Goal: Task Accomplishment & Management: Manage account settings

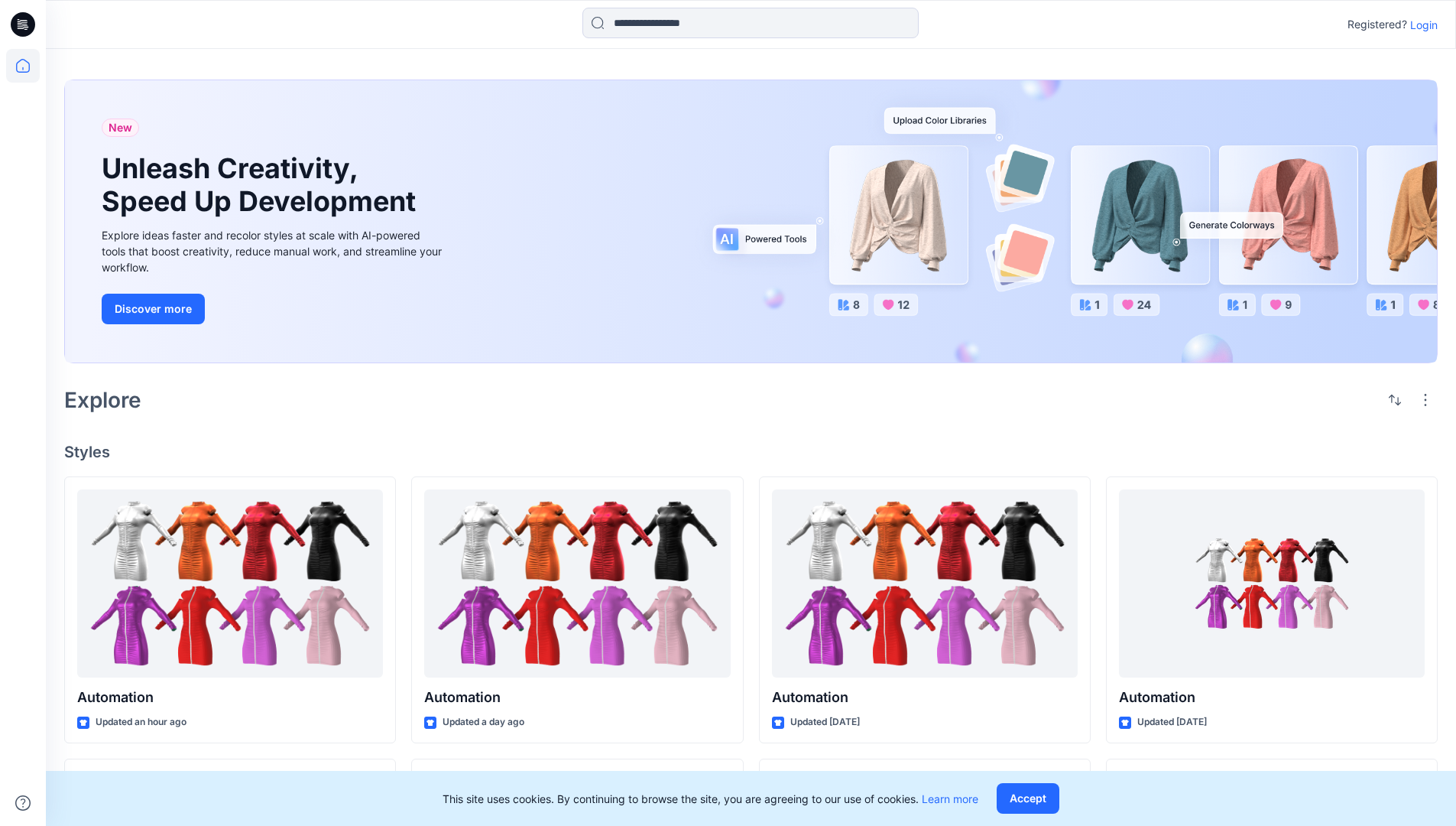
click at [1421, 24] on p "Login" at bounding box center [1424, 24] width 28 height 16
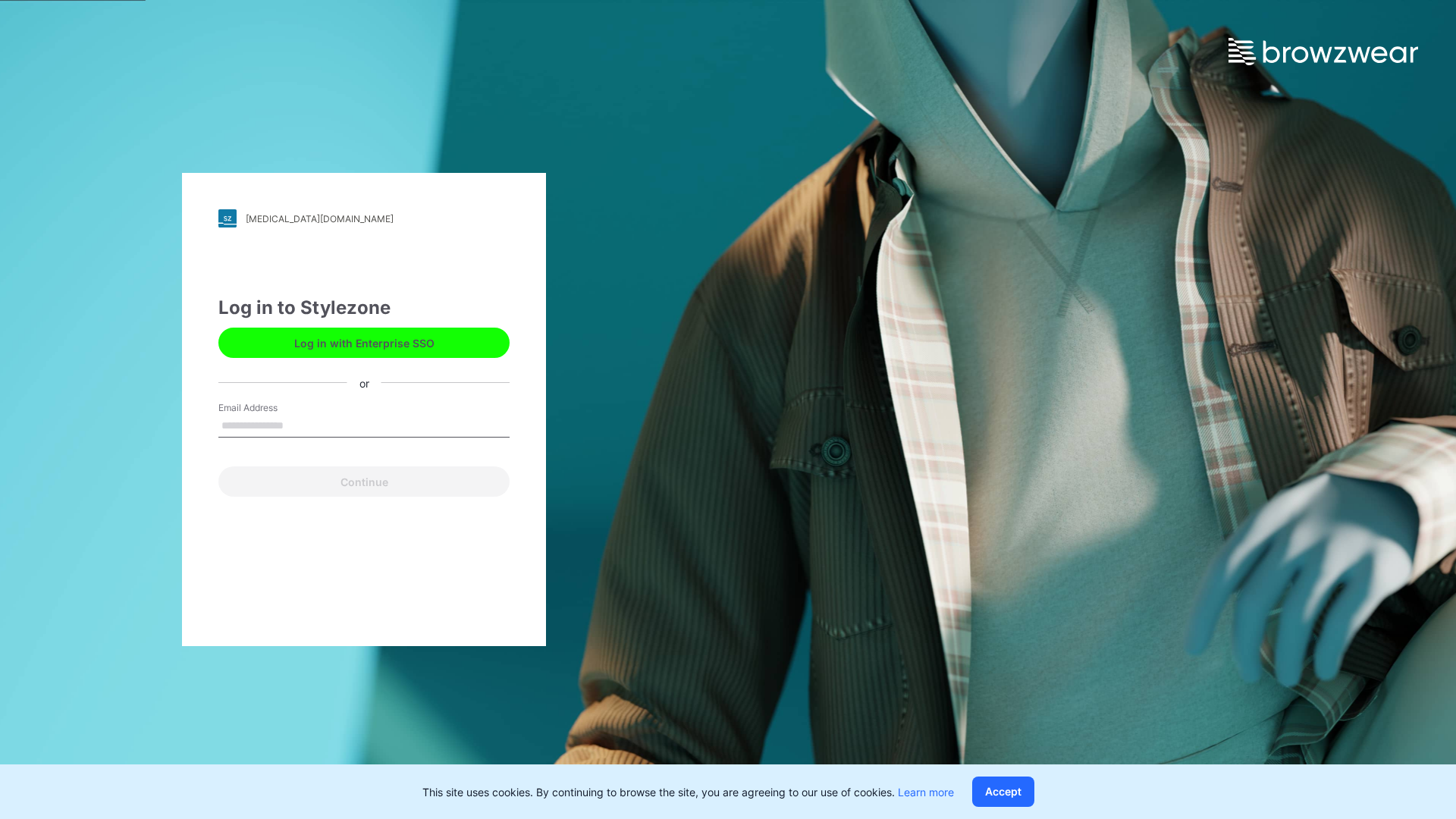
click at [300, 425] on input "Email Address" at bounding box center [364, 426] width 291 height 23
type input "**********"
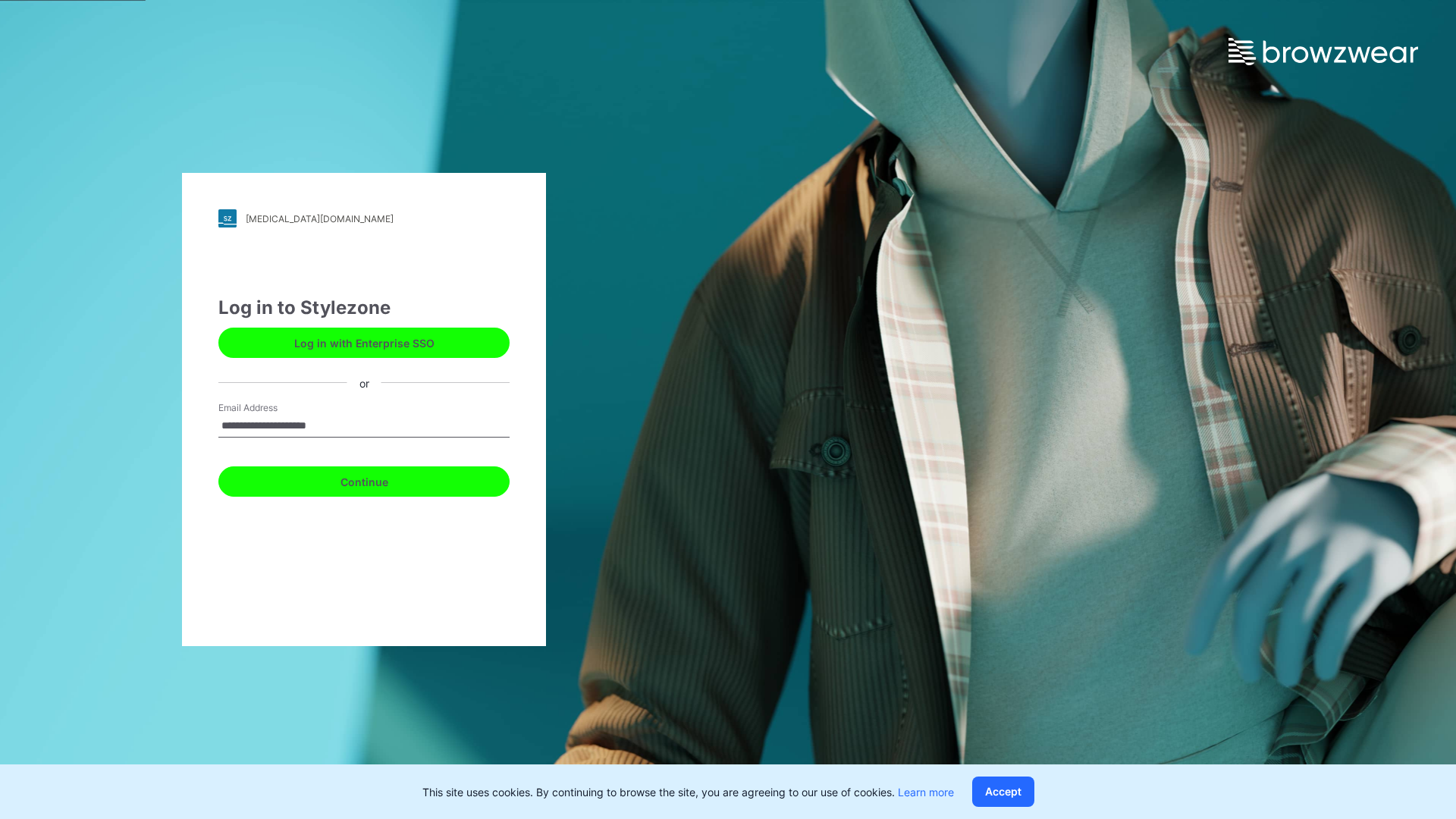
click at [381, 479] on button "Continue" at bounding box center [364, 481] width 291 height 30
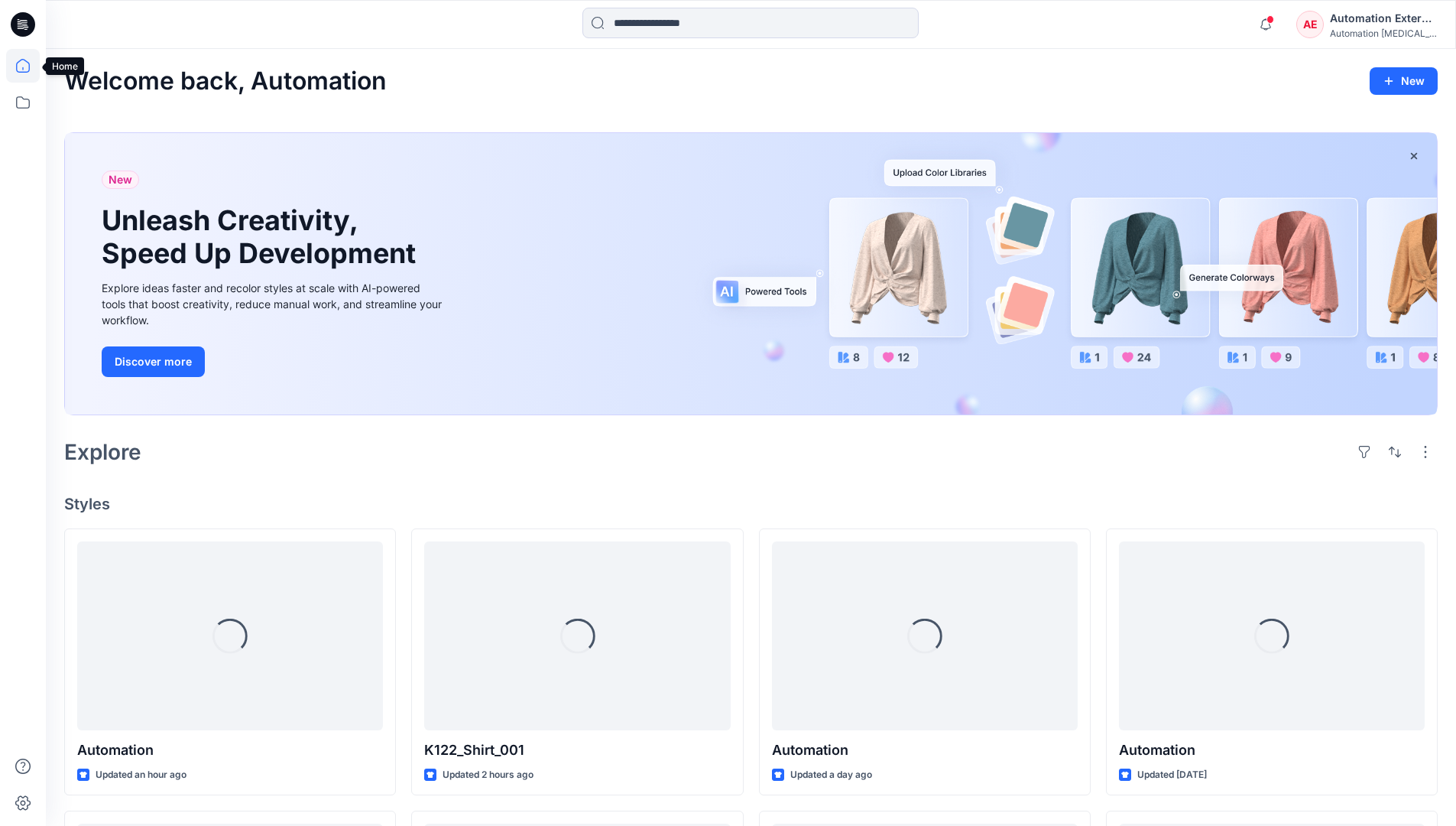
click at [29, 66] on icon at bounding box center [22, 66] width 14 height 14
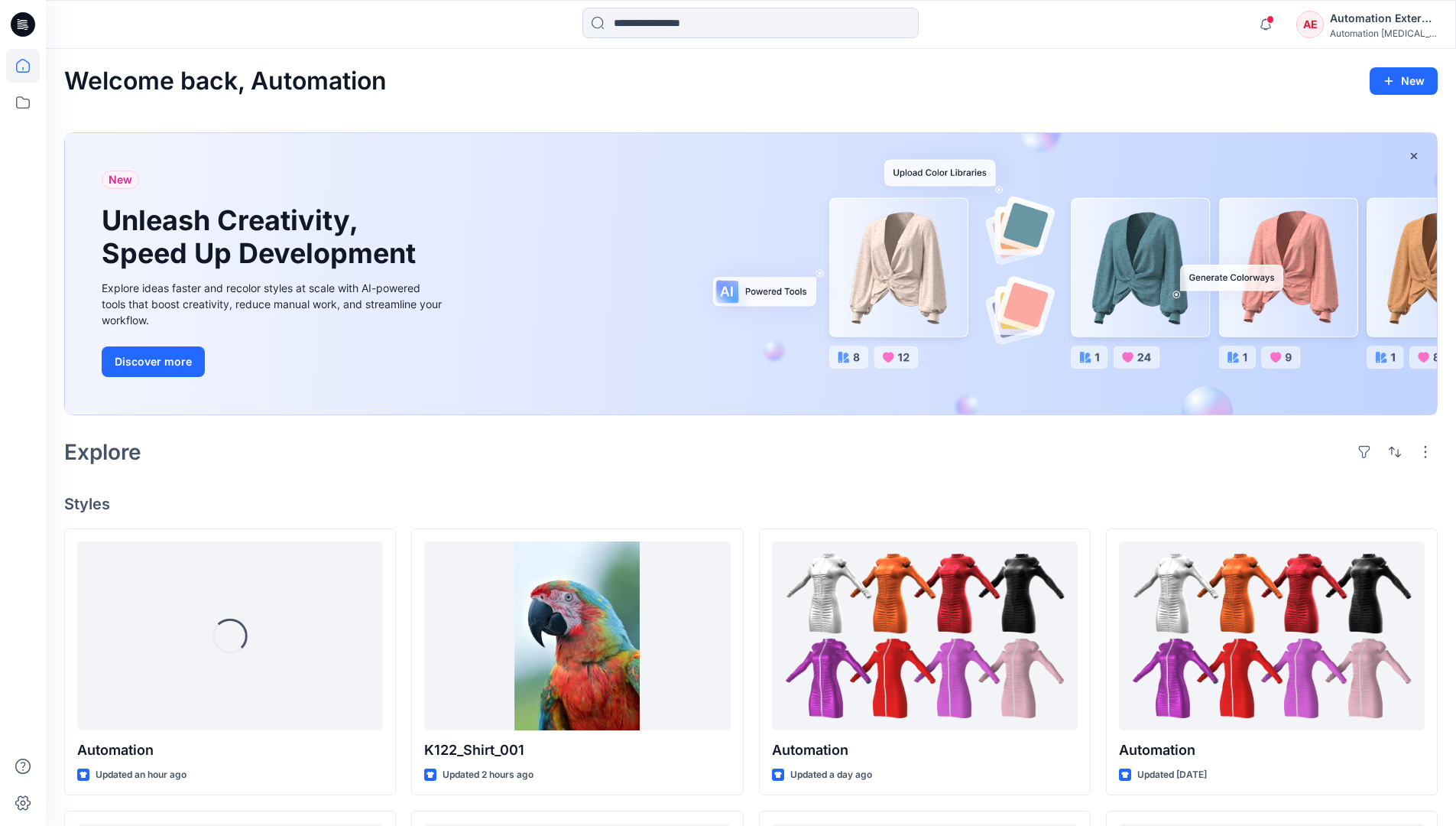
click at [1331, 25] on div "Automation External" at bounding box center [1383, 19] width 107 height 19
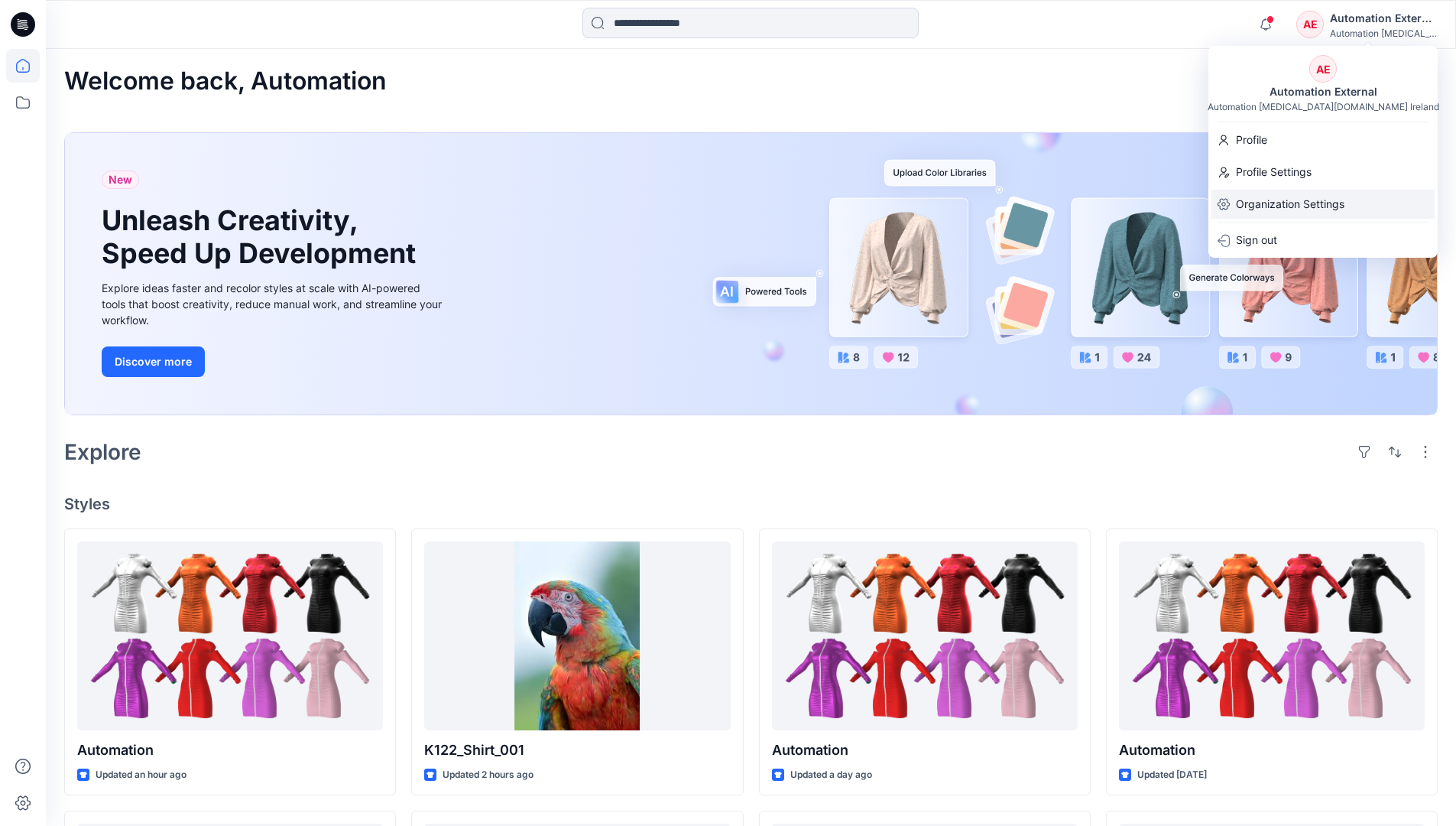
click at [1280, 196] on p "Organization Settings" at bounding box center [1290, 204] width 108 height 29
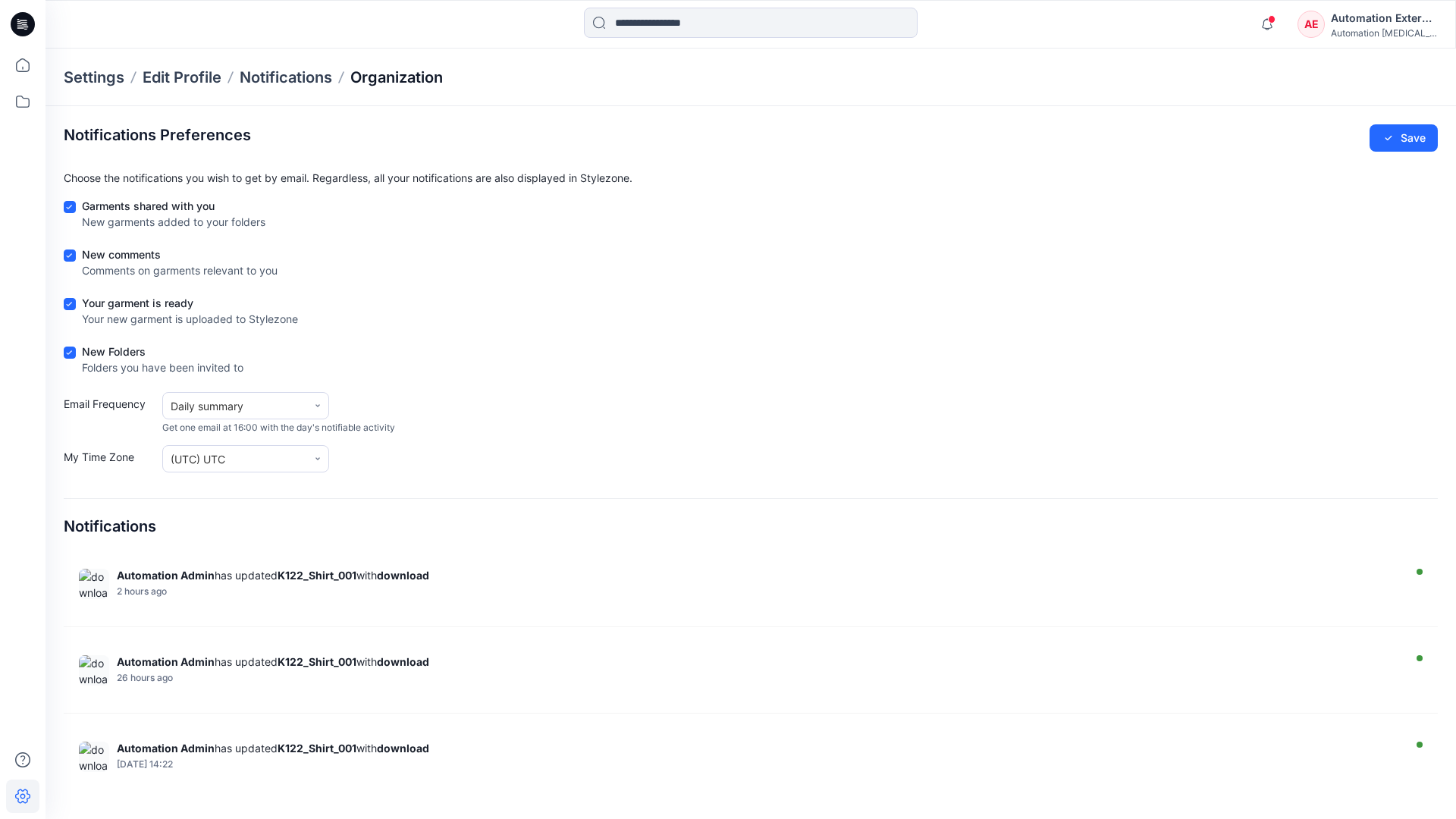
click at [426, 79] on p "Organization" at bounding box center [396, 77] width 93 height 21
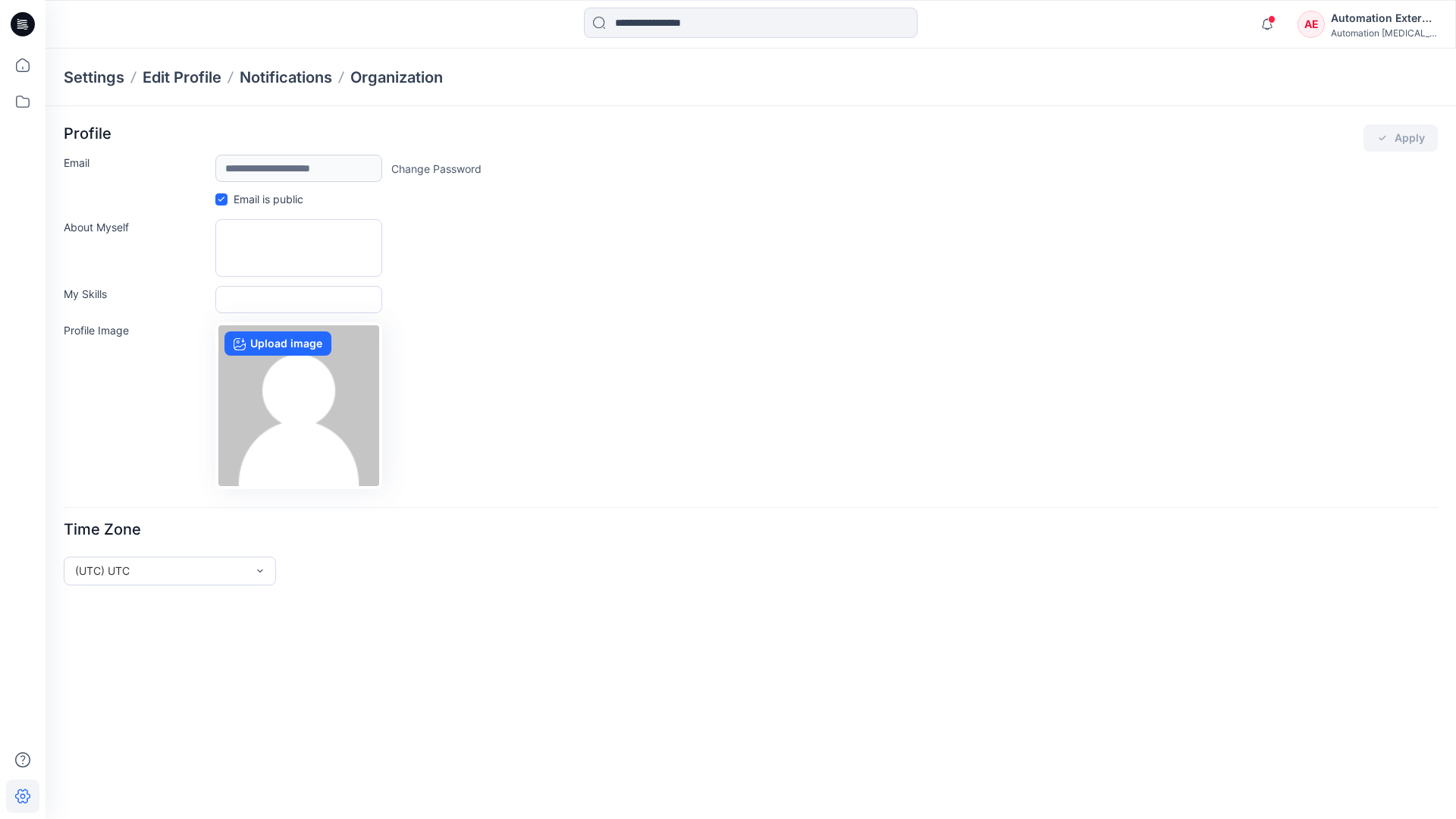
click at [1384, 24] on div "Automation External" at bounding box center [1383, 18] width 106 height 18
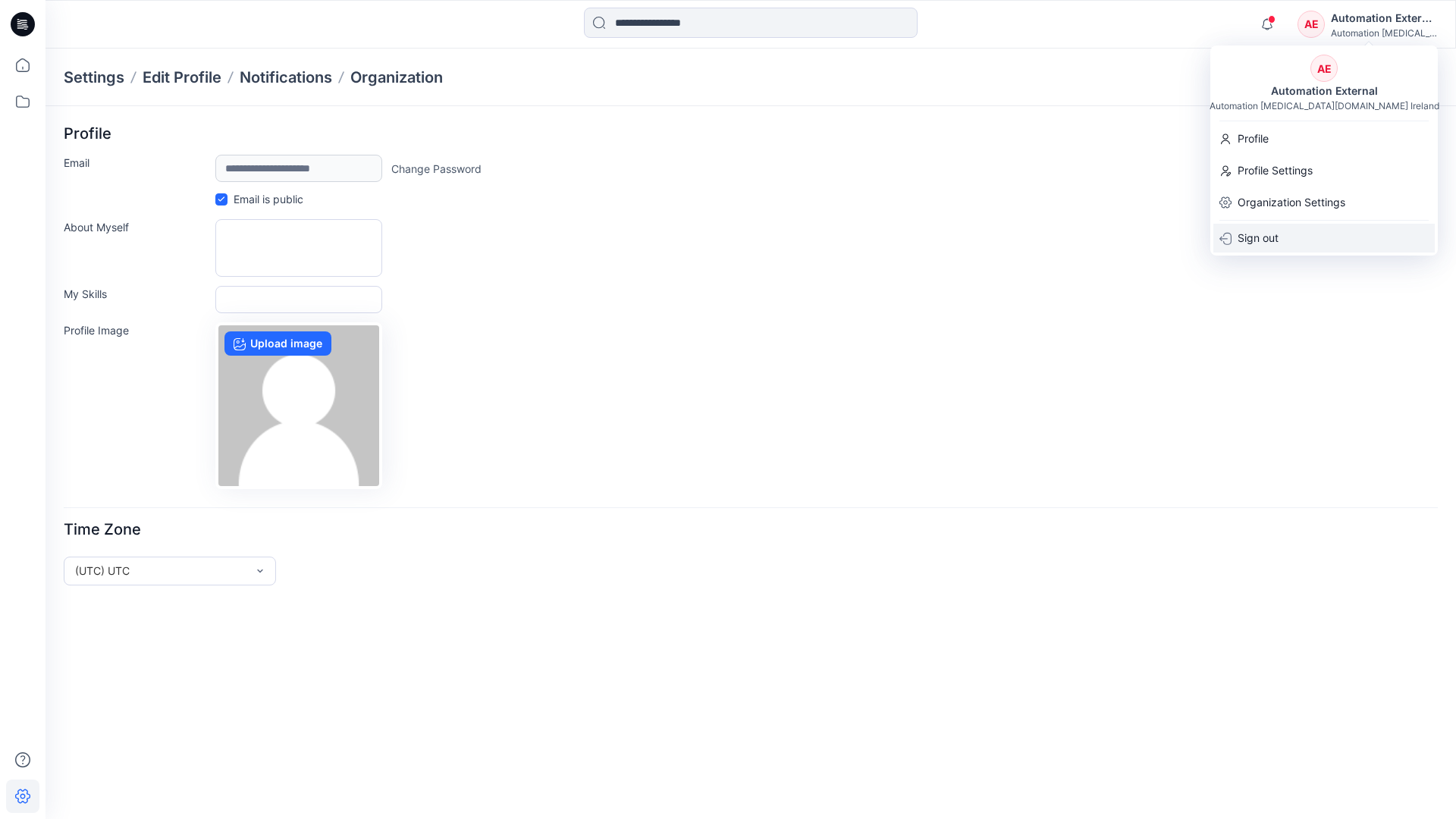
click at [1287, 236] on div "Sign out" at bounding box center [1324, 237] width 222 height 28
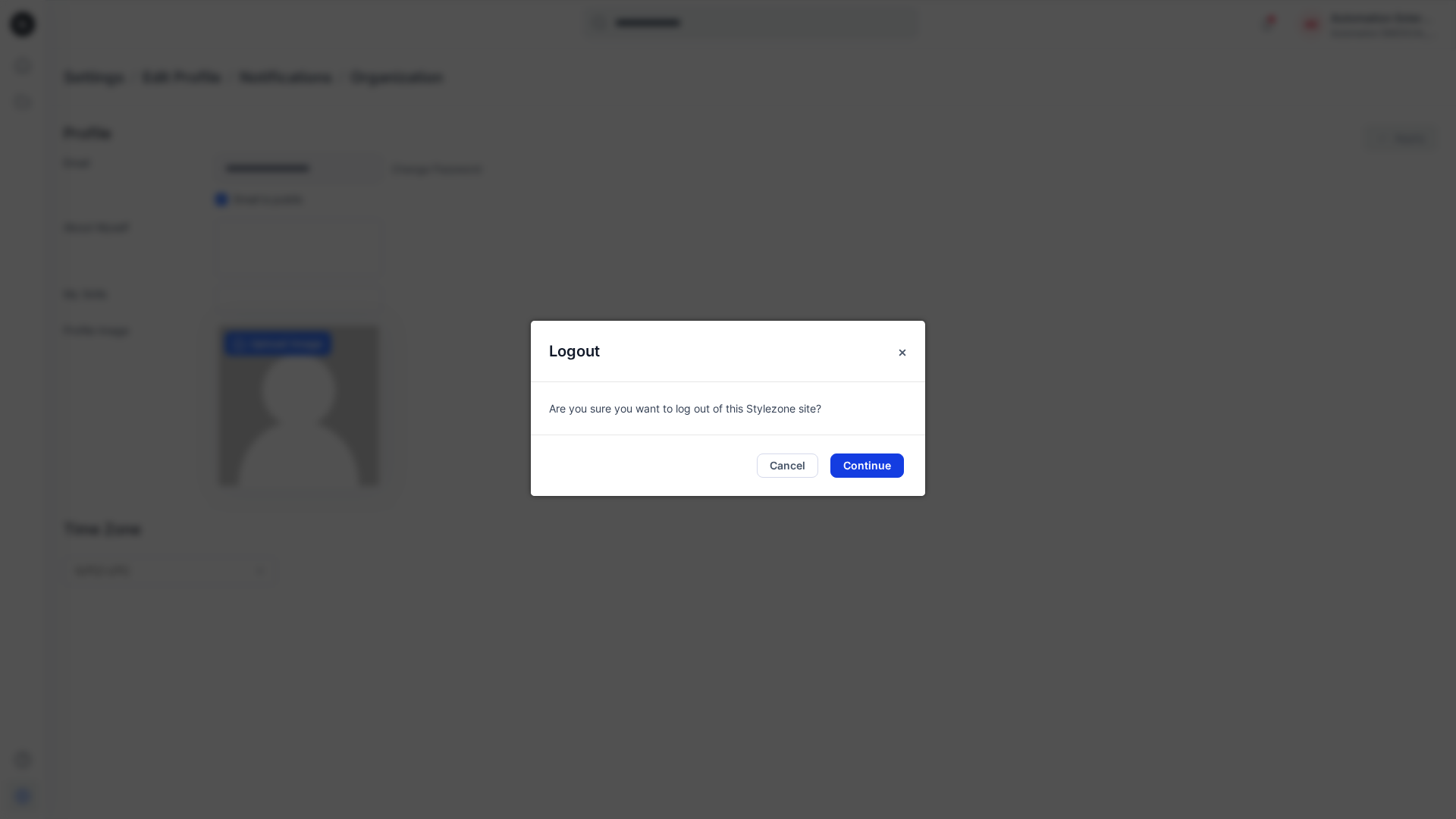
click at [877, 460] on button "Continue" at bounding box center [867, 465] width 74 height 24
